Goal: Information Seeking & Learning: Learn about a topic

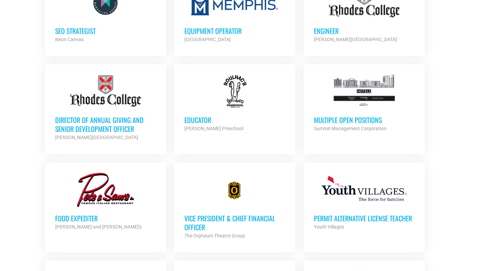
scroll to position [532, 0]
click at [354, 91] on div at bounding box center [364, 91] width 101 height 34
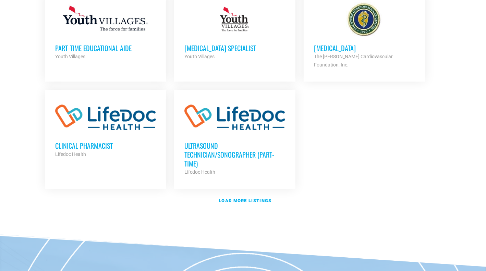
scroll to position [807, 0]
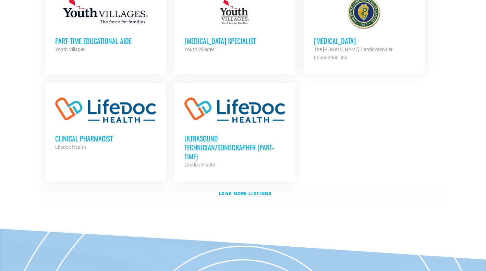
click at [239, 191] on strong "Load more listings" at bounding box center [245, 193] width 53 height 5
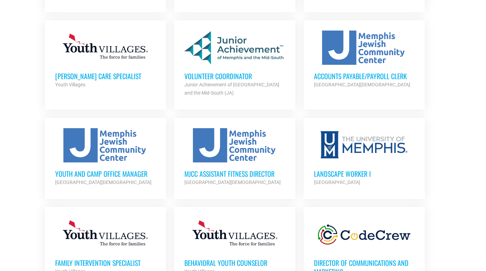
scroll to position [977, 0]
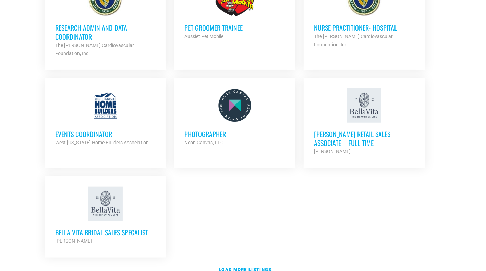
scroll to position [1409, 0]
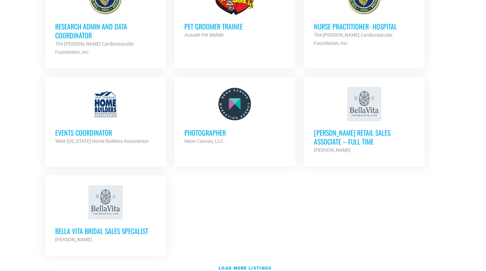
click at [356, 121] on div "Bella Vita Retail Sales Associate – Full Time Bella Vita Partner Org" at bounding box center [364, 137] width 101 height 33
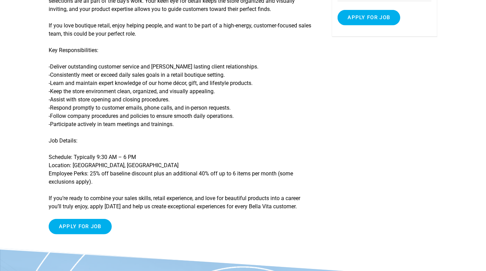
scroll to position [132, 0]
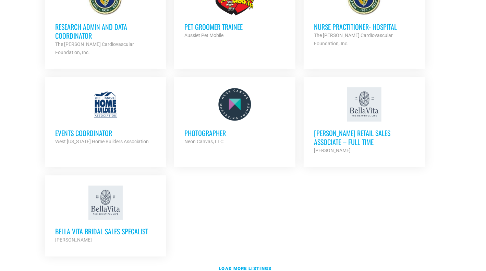
click at [108, 87] on div at bounding box center [105, 104] width 101 height 34
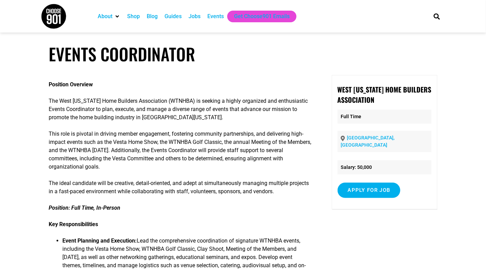
scroll to position [0, 0]
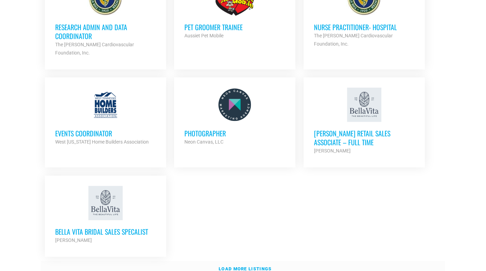
click at [233, 266] on strong "Load more listings" at bounding box center [245, 268] width 53 height 5
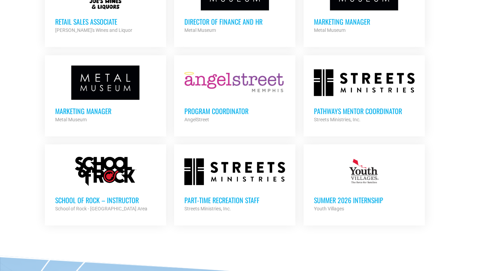
scroll to position [2001, 0]
